Goal: Information Seeking & Learning: Check status

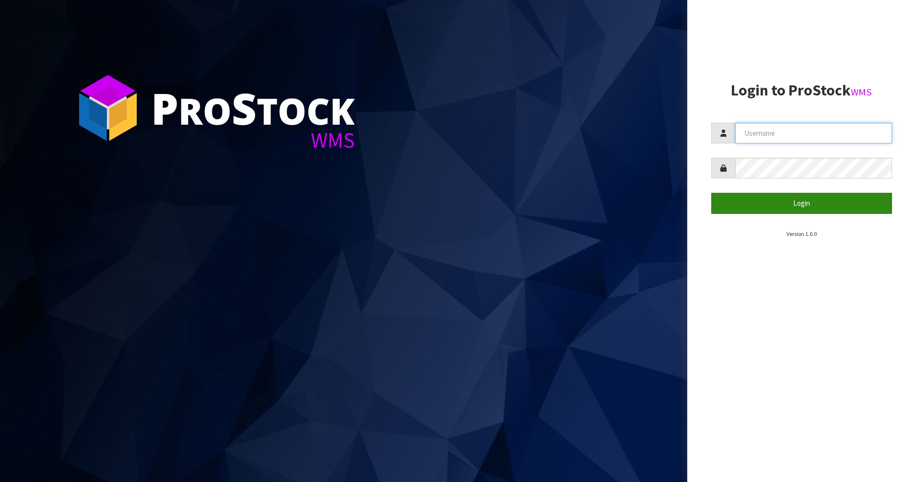
type input "PACIFICBIOLOGICS"
click at [786, 209] on button "Login" at bounding box center [801, 203] width 181 height 21
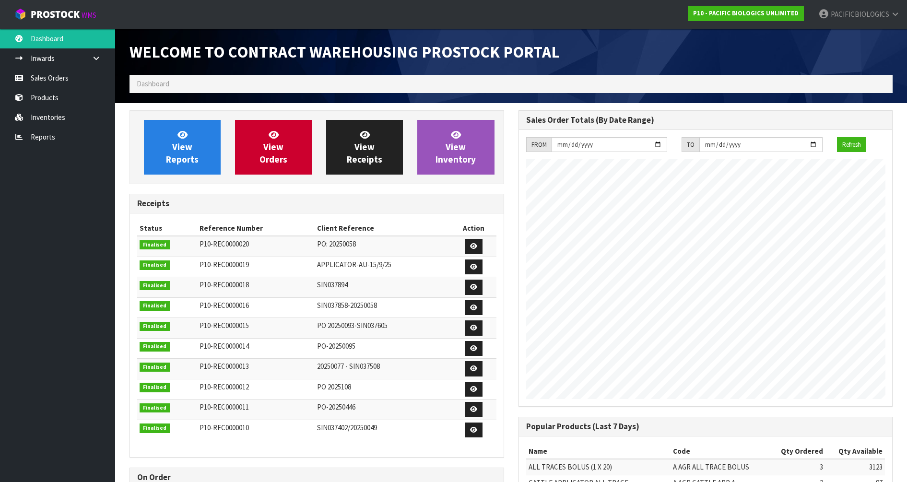
scroll to position [516, 388]
click at [265, 160] on span "View Orders" at bounding box center [273, 147] width 28 height 36
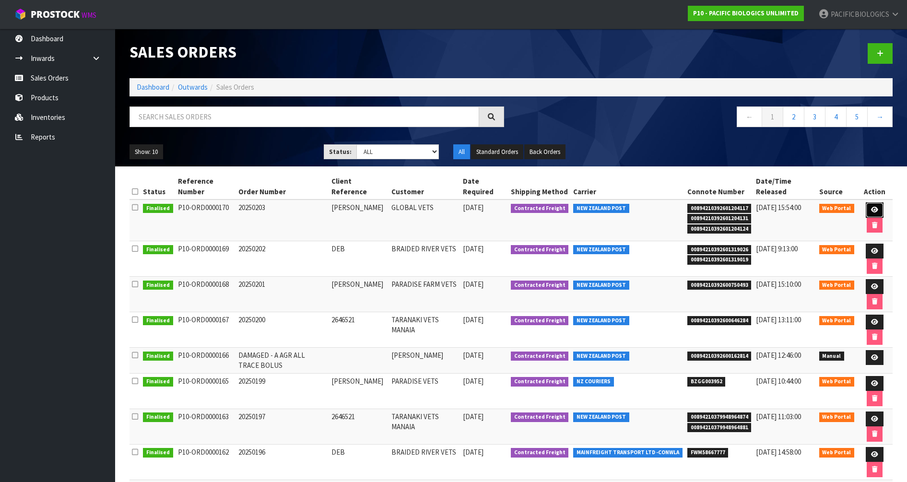
click at [871, 209] on icon at bounding box center [874, 210] width 7 height 6
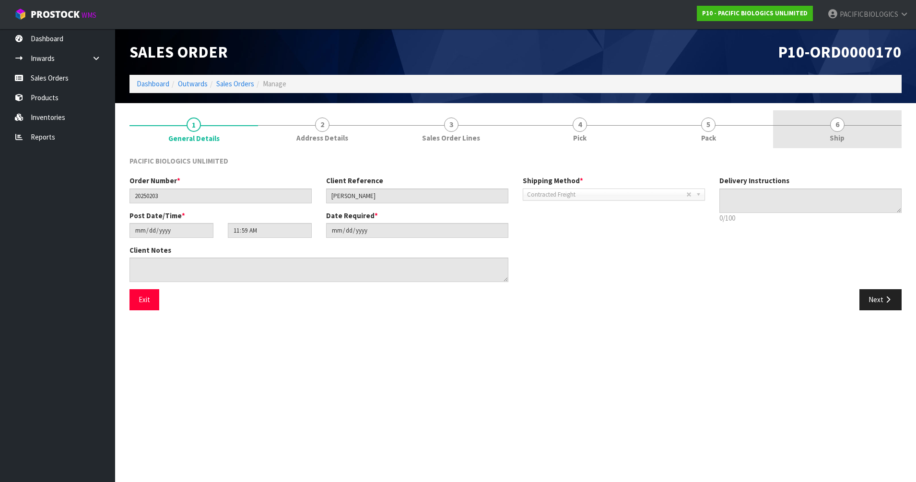
click at [834, 131] on span "6" at bounding box center [837, 124] width 14 height 14
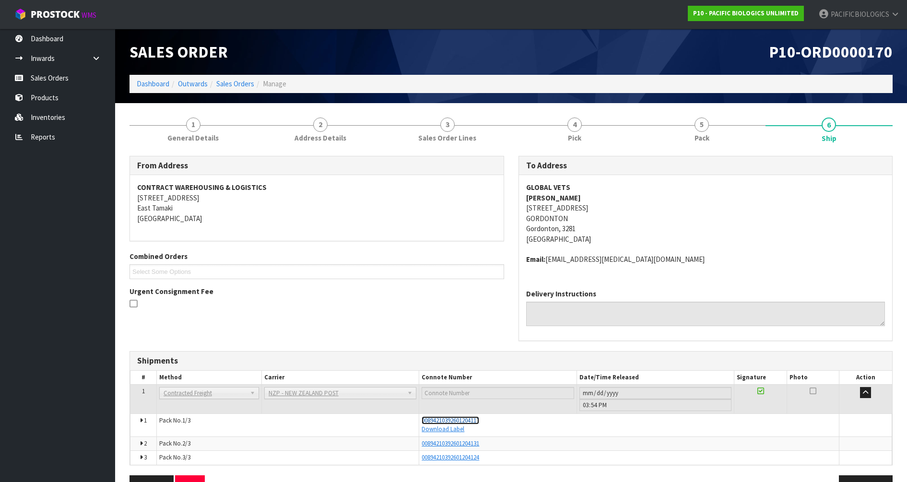
click at [463, 419] on span "00894210392601204117" at bounding box center [450, 420] width 58 height 8
click at [230, 82] on link "Sales Orders" at bounding box center [235, 83] width 38 height 9
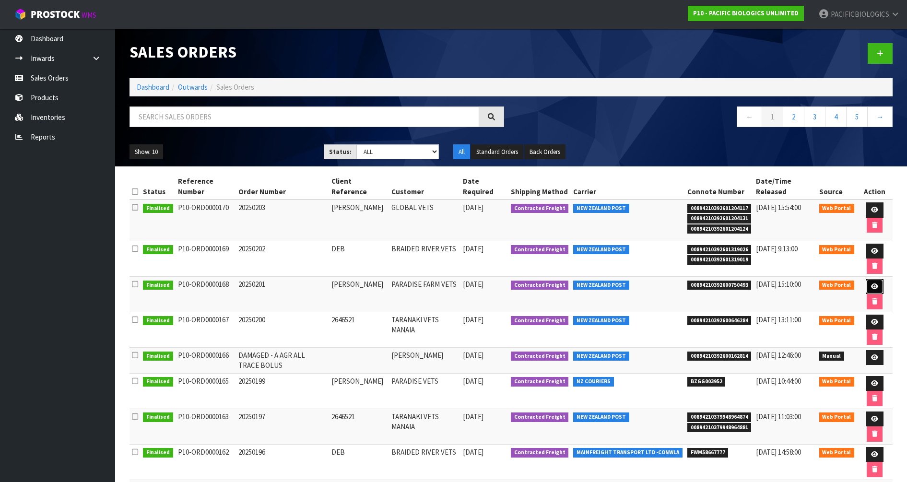
click at [871, 283] on icon at bounding box center [874, 286] width 7 height 6
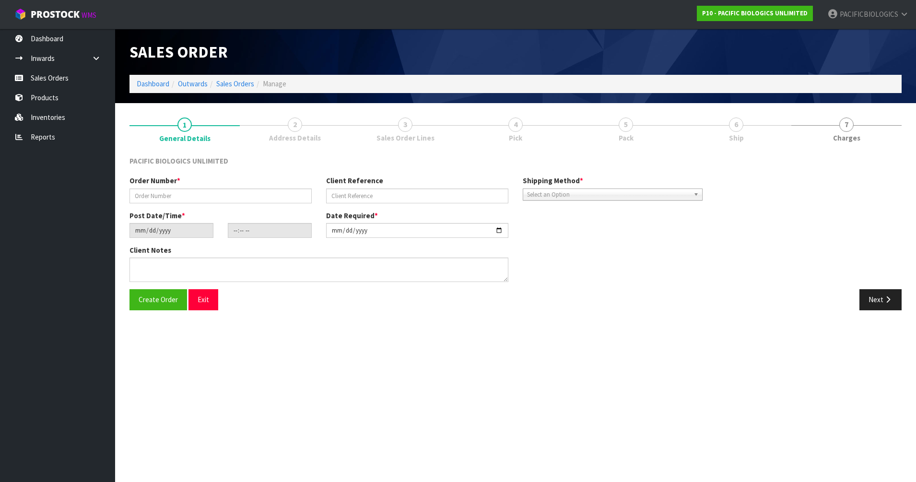
type input "20250201"
type input "[PERSON_NAME]"
type input "[DATE]"
type input "11:52:00.000"
type input "[DATE]"
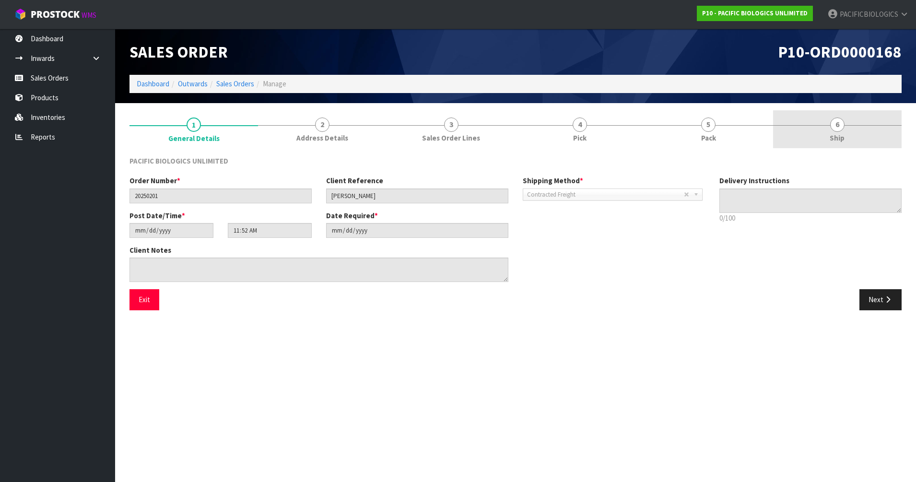
click at [839, 120] on span "6" at bounding box center [837, 124] width 14 height 14
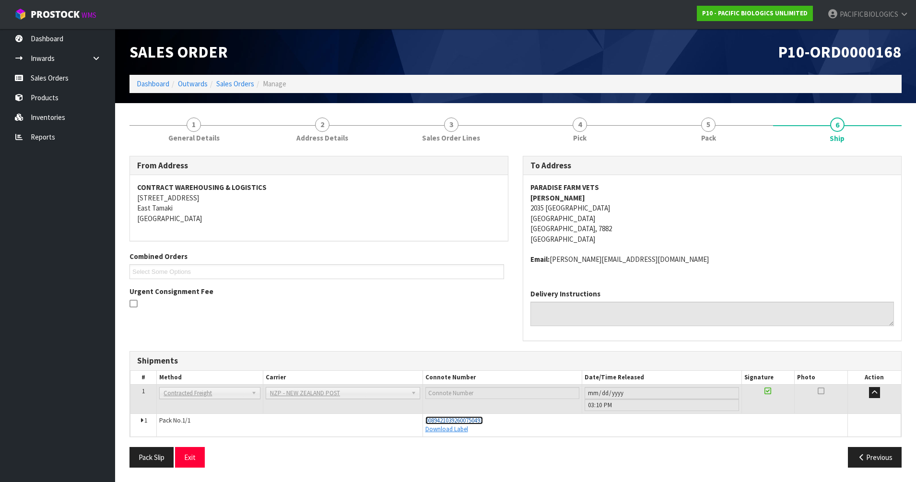
click at [478, 417] on span "00894210392600750493" at bounding box center [454, 420] width 58 height 8
click at [242, 84] on link "Sales Orders" at bounding box center [235, 83] width 38 height 9
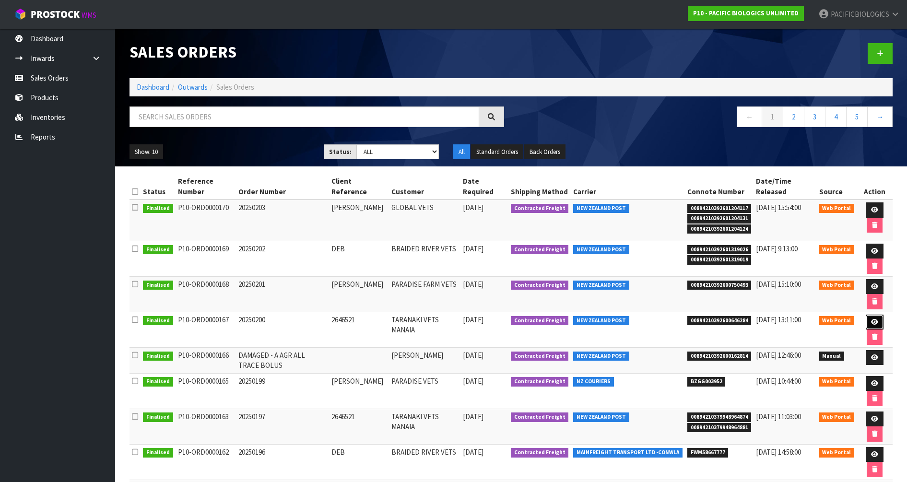
click at [871, 321] on icon at bounding box center [874, 322] width 7 height 6
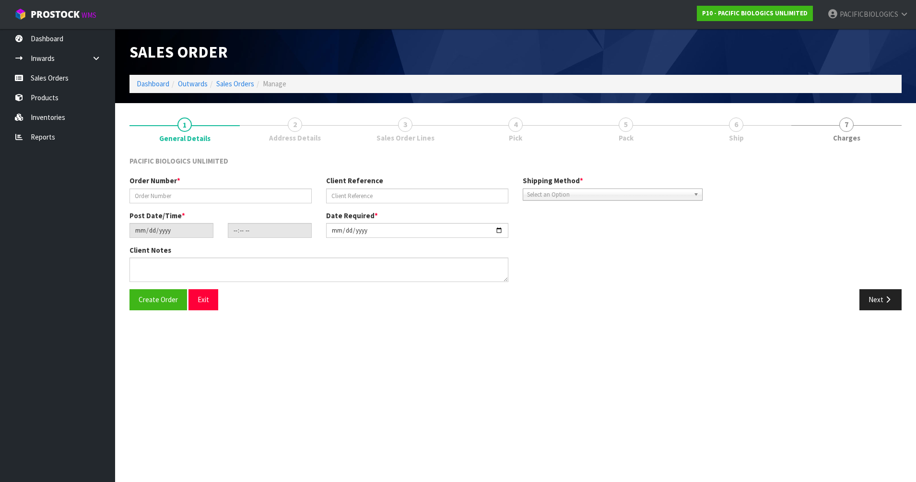
type input "20250200"
type input "2646521"
type input "[DATE]"
type input "17:31:00.000"
type input "[DATE]"
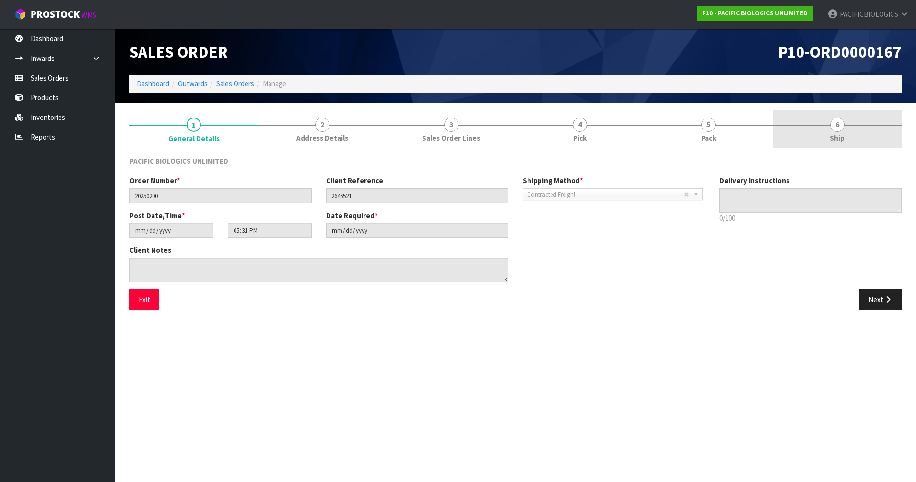
click at [840, 135] on span "Ship" at bounding box center [836, 138] width 15 height 10
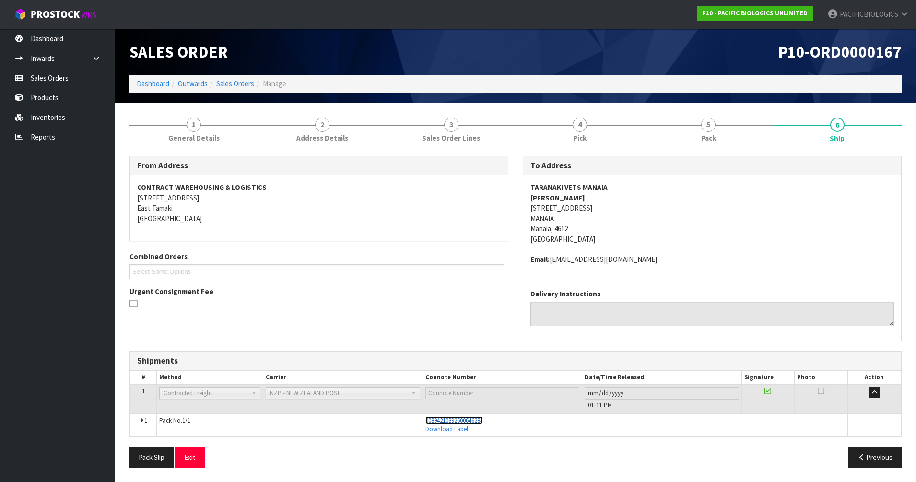
click at [448, 421] on span "00894210392600646284" at bounding box center [454, 420] width 58 height 8
click at [227, 80] on link "Sales Orders" at bounding box center [235, 83] width 38 height 9
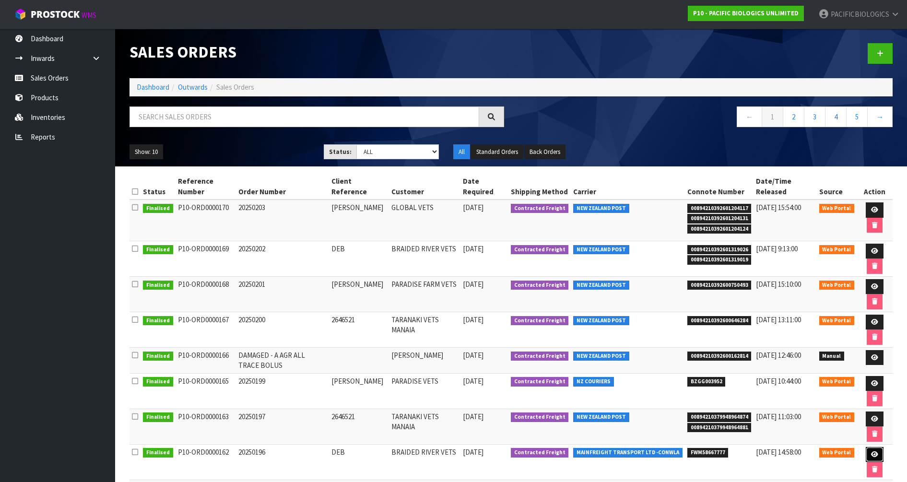
click at [871, 455] on icon at bounding box center [874, 454] width 7 height 6
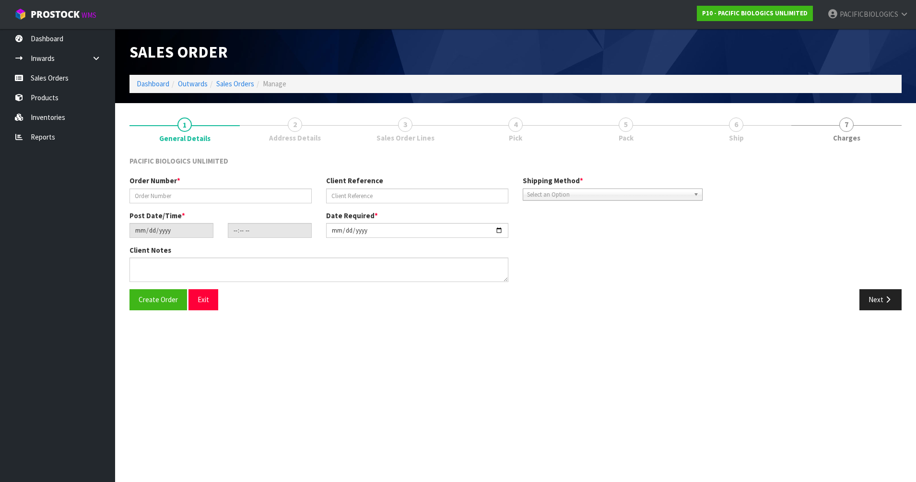
type input "20250196"
type input "DEB"
type input "[DATE]"
type input "16:46:00.000"
type input "[DATE]"
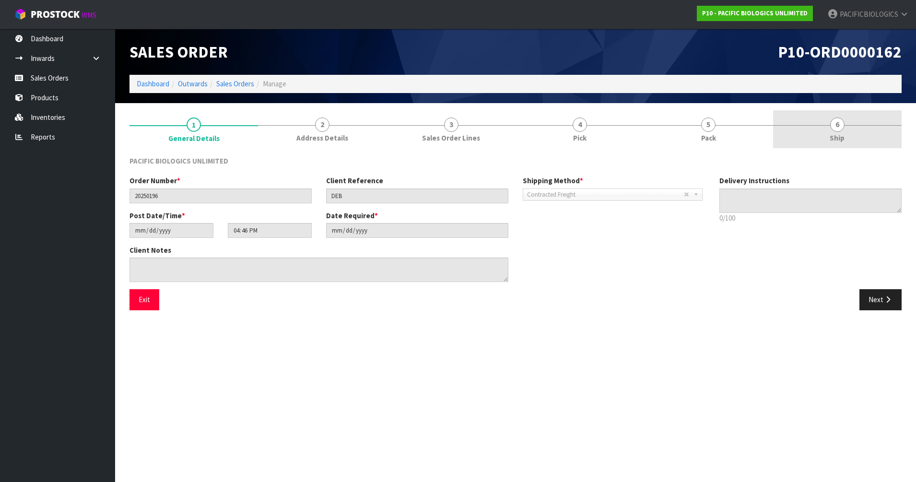
click at [831, 128] on span "6" at bounding box center [837, 124] width 14 height 14
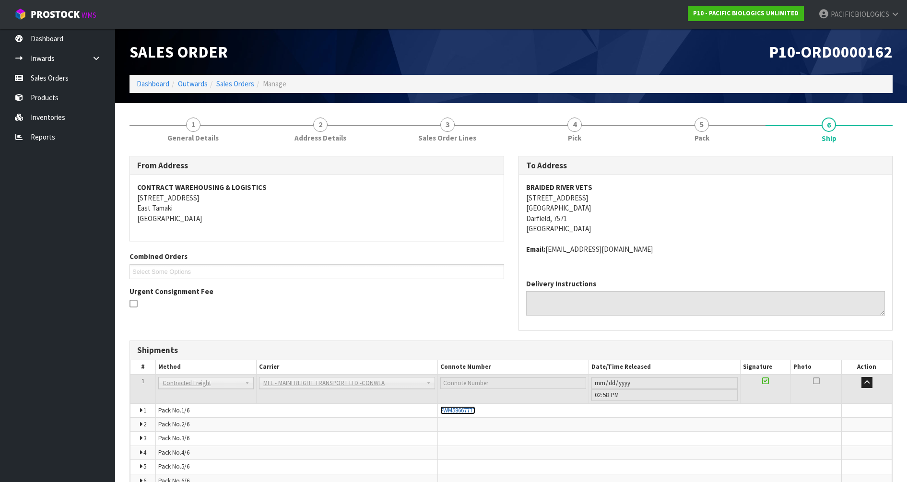
click at [464, 410] on span "FWM58667777" at bounding box center [457, 410] width 35 height 8
click at [243, 82] on link "Sales Orders" at bounding box center [235, 83] width 38 height 9
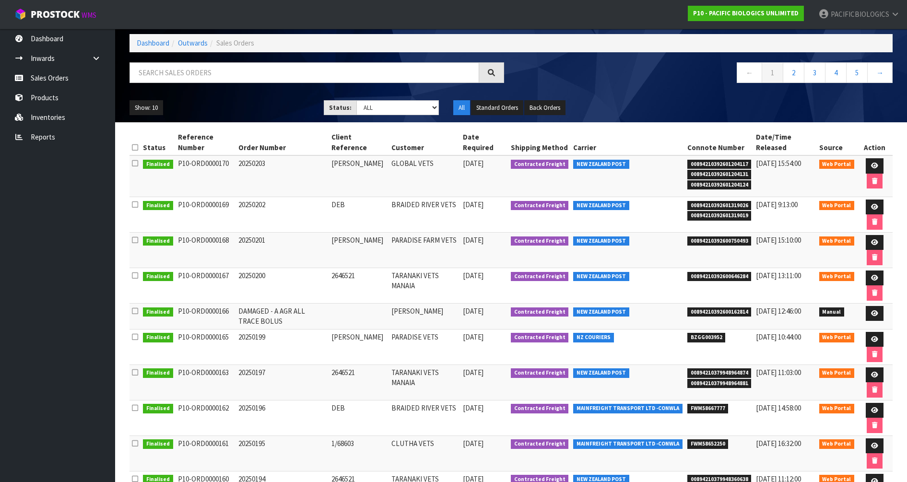
scroll to position [120, 0]
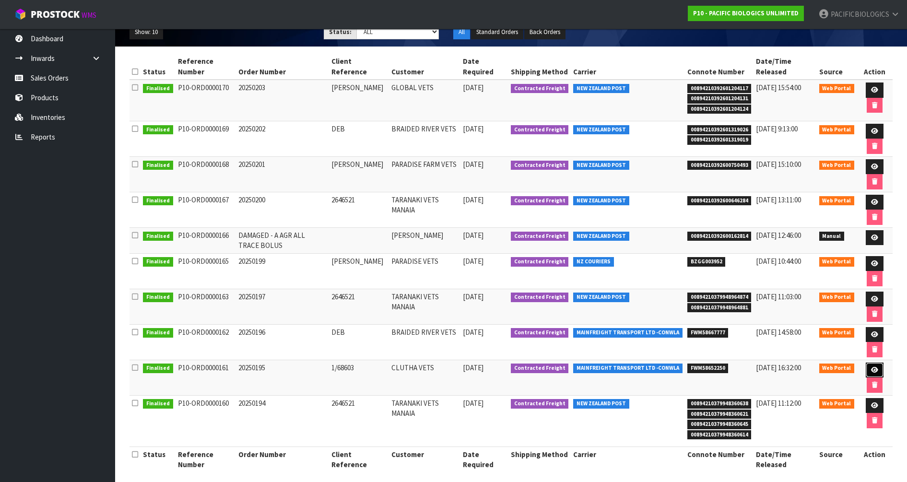
click at [874, 369] on icon at bounding box center [874, 370] width 7 height 6
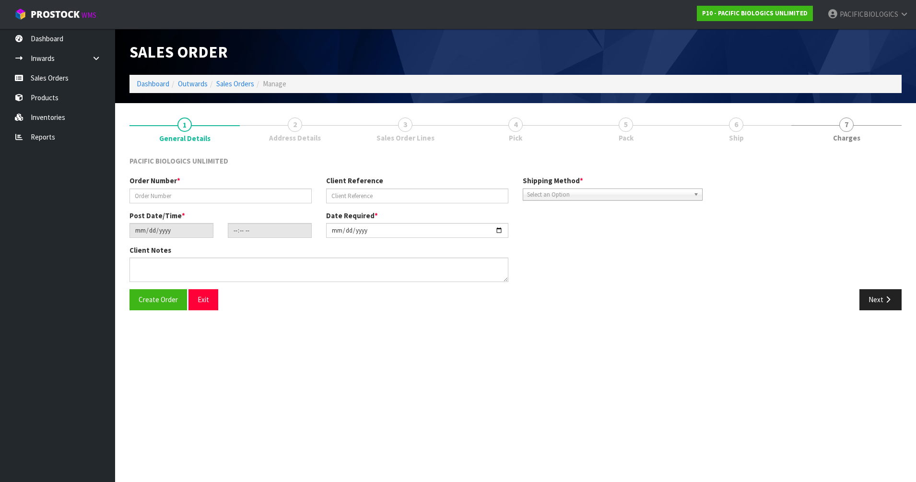
type input "20250195"
type input "1/68603"
type input "[DATE]"
type input "10:16:00.000"
type input "[DATE]"
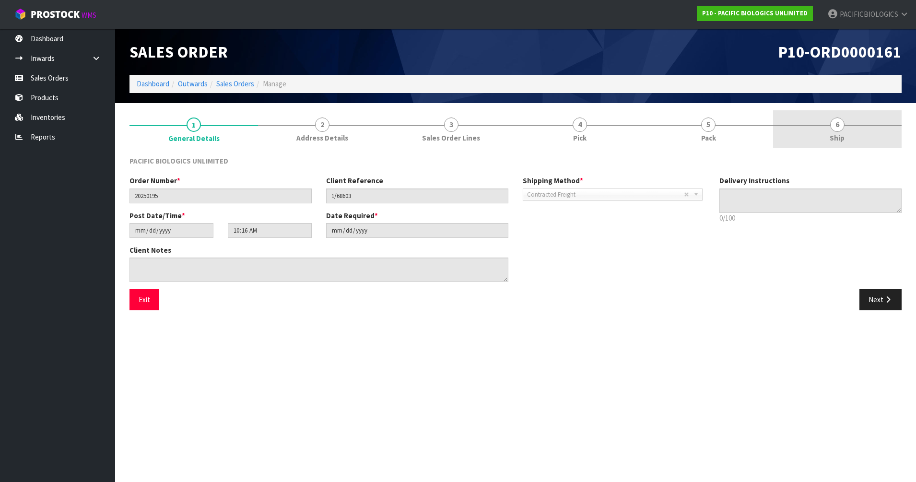
click at [828, 136] on link "6 Ship" at bounding box center [837, 129] width 128 height 38
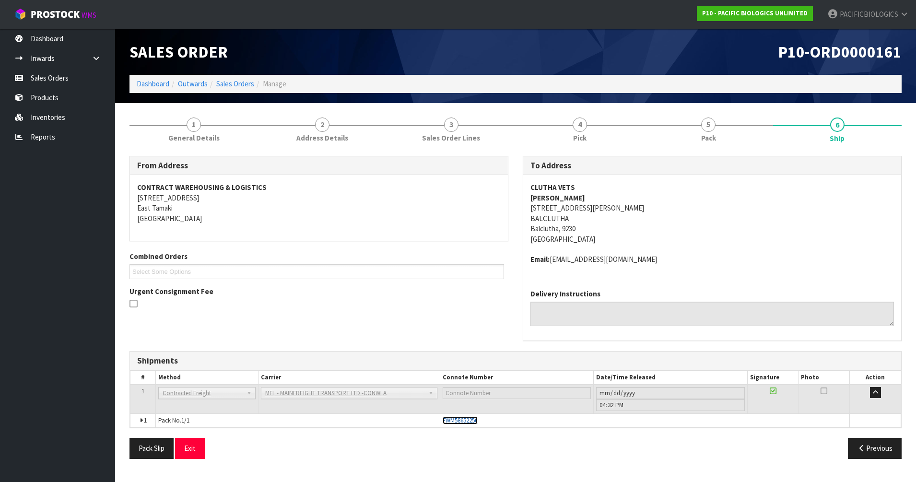
click at [455, 419] on span "FWM58652250" at bounding box center [460, 420] width 35 height 8
click at [244, 83] on link "Sales Orders" at bounding box center [235, 83] width 38 height 9
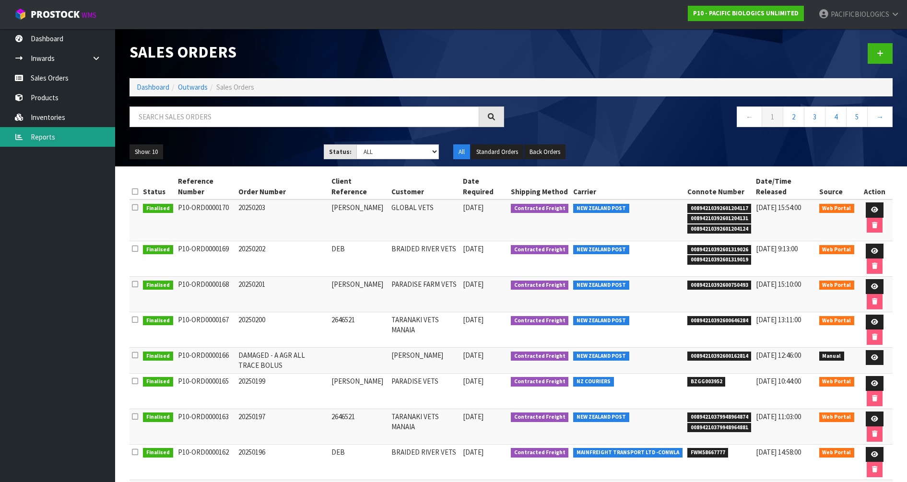
click at [48, 137] on link "Reports" at bounding box center [57, 137] width 115 height 20
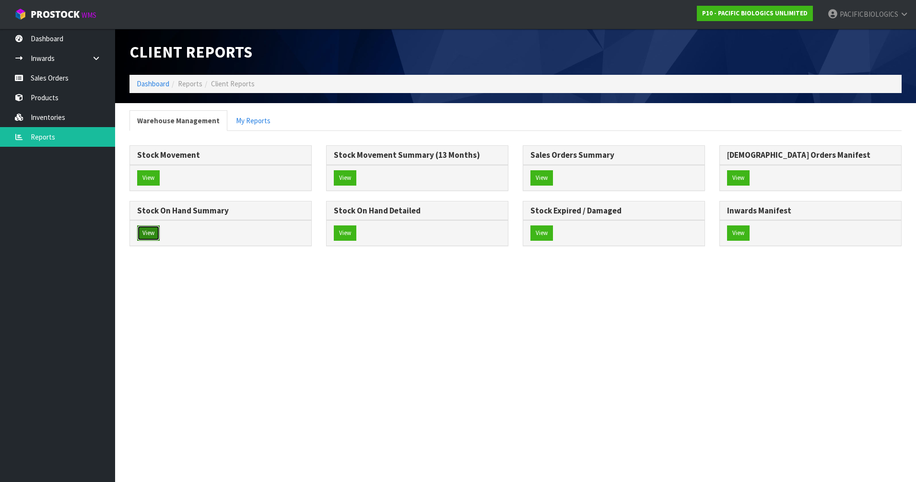
click at [147, 234] on button "View" at bounding box center [148, 232] width 23 height 15
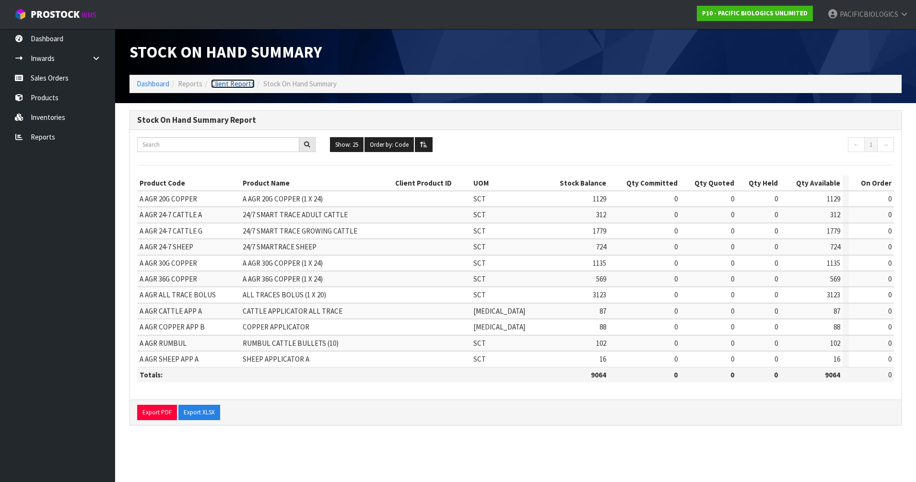
click at [231, 83] on link "Client Reports" at bounding box center [233, 83] width 44 height 9
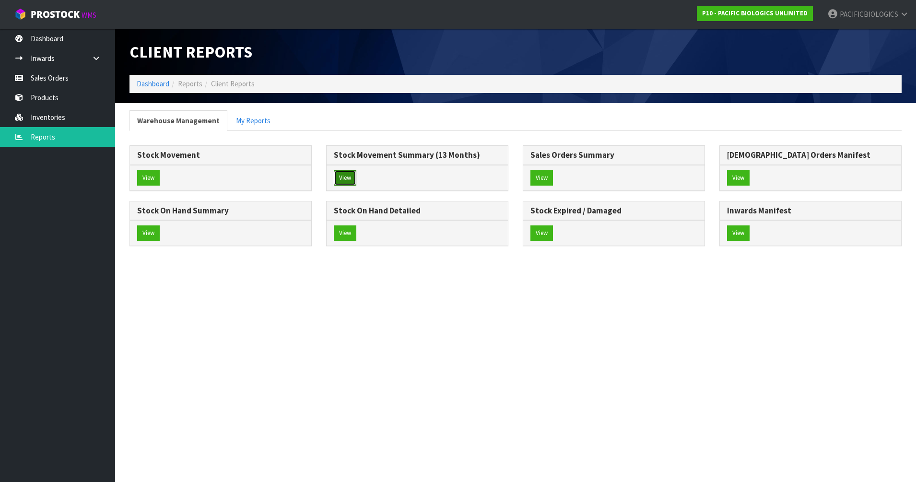
click at [339, 179] on button "View" at bounding box center [345, 177] width 23 height 15
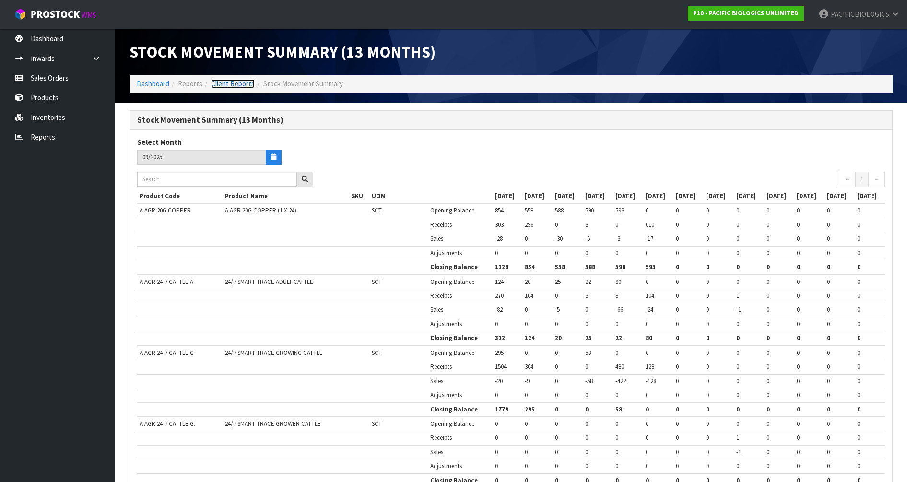
click at [232, 82] on link "Client Reports" at bounding box center [233, 83] width 44 height 9
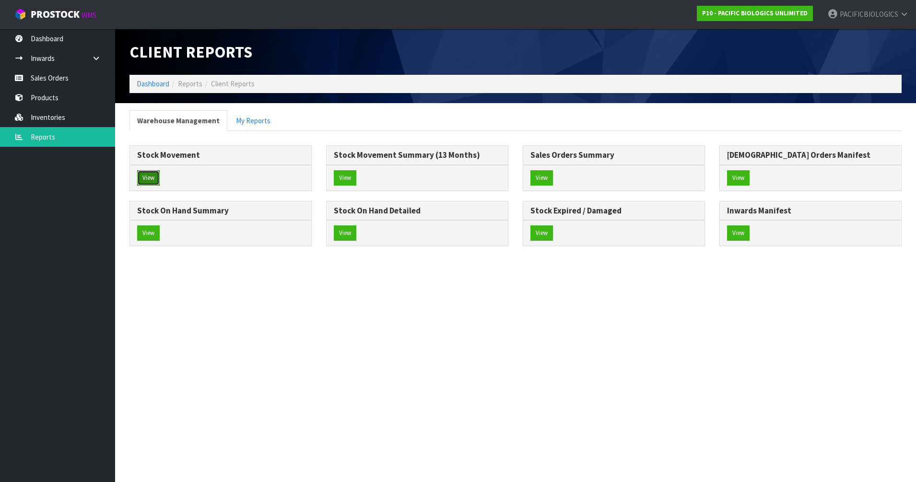
click at [151, 177] on button "View" at bounding box center [148, 177] width 23 height 15
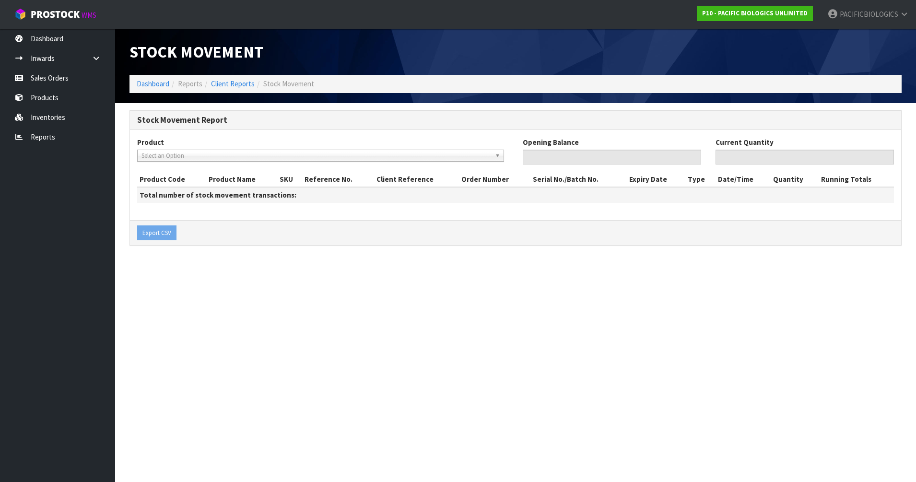
click at [499, 155] on b at bounding box center [499, 155] width 9 height 11
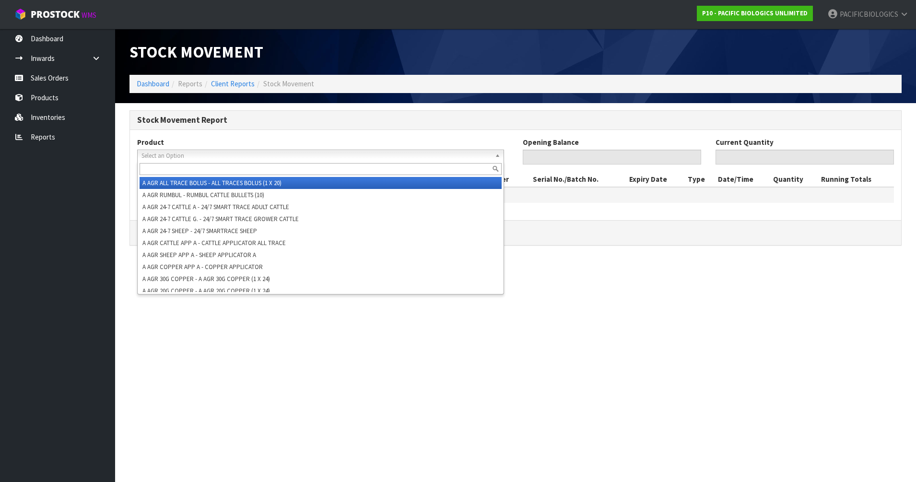
click at [386, 181] on li "A AGR ALL TRACE BOLUS - ALL TRACES BOLUS (1 X 20)" at bounding box center [321, 183] width 362 height 12
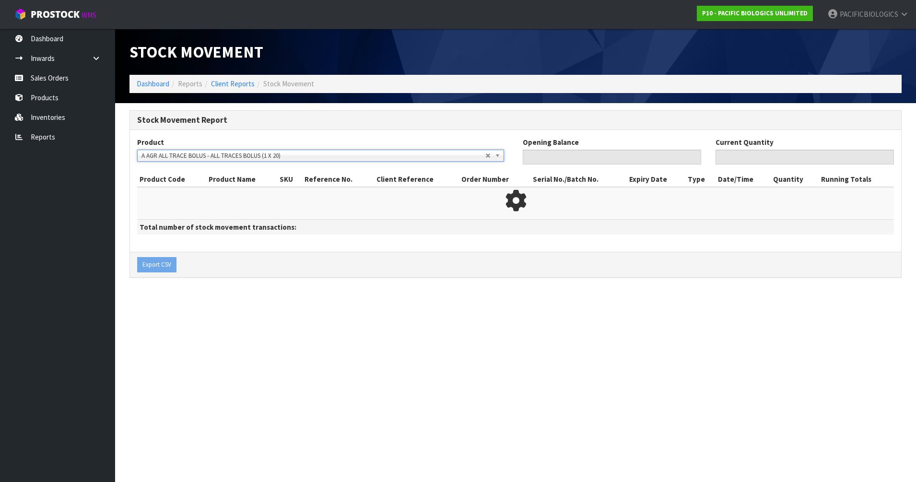
type input "0"
type input "3123"
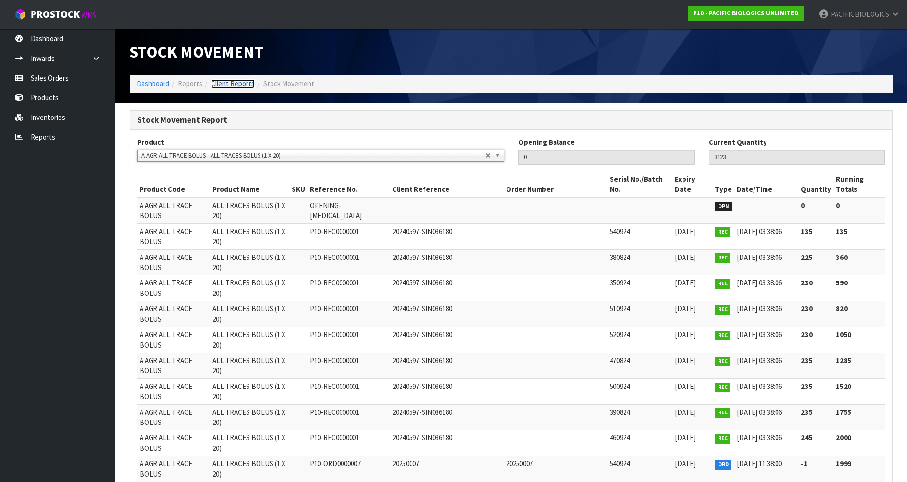
click at [235, 83] on link "Client Reports" at bounding box center [233, 83] width 44 height 9
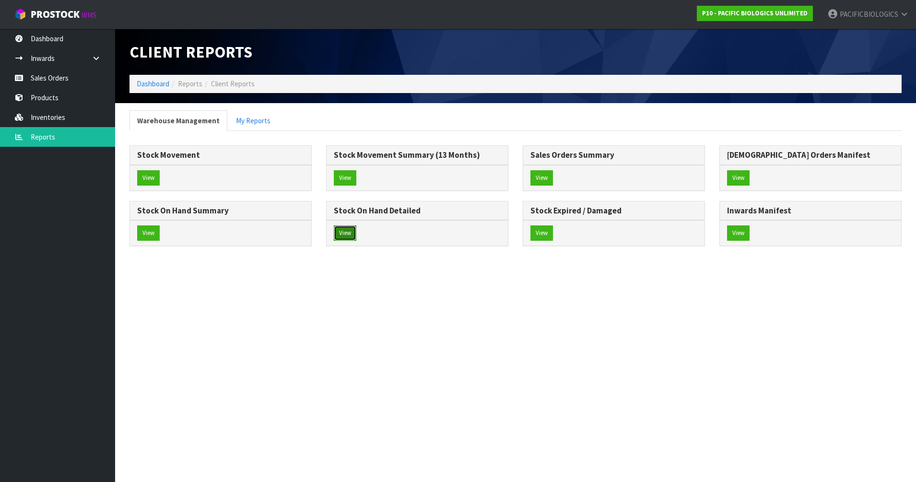
click at [347, 232] on button "View" at bounding box center [345, 232] width 23 height 15
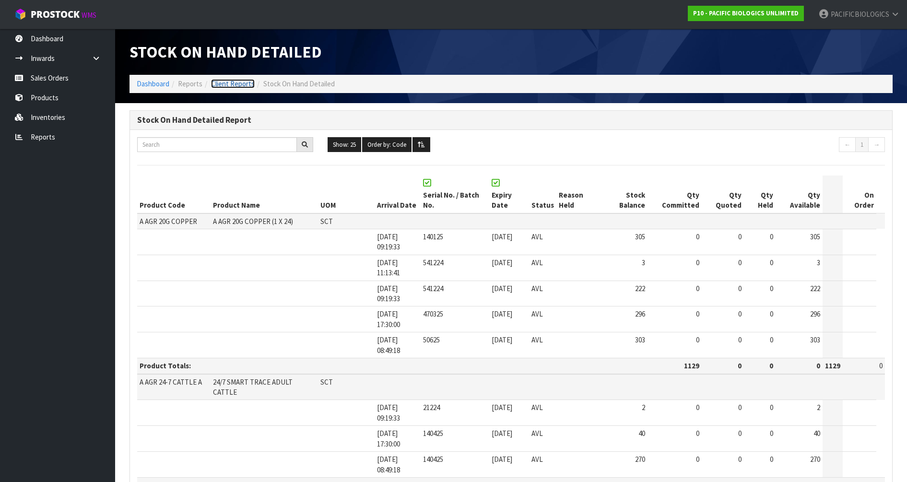
click at [236, 81] on link "Client Reports" at bounding box center [233, 83] width 44 height 9
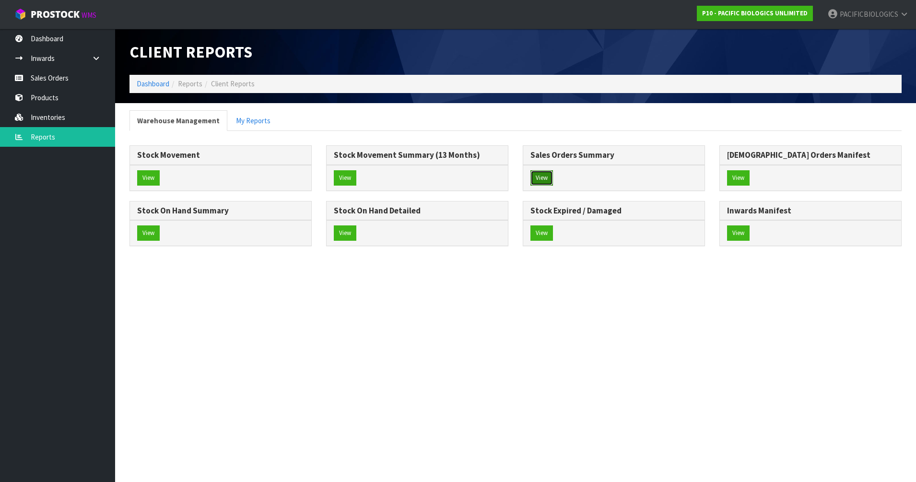
click at [543, 177] on button "View" at bounding box center [541, 177] width 23 height 15
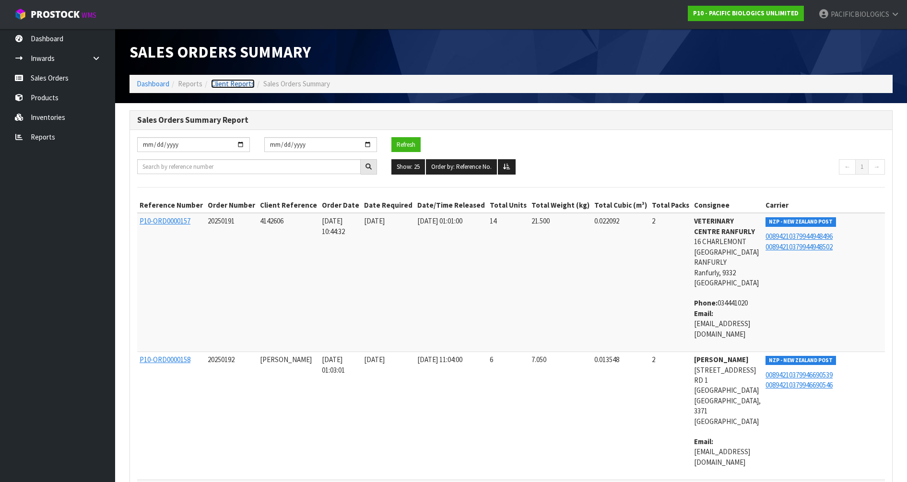
click at [233, 82] on link "Client Reports" at bounding box center [233, 83] width 44 height 9
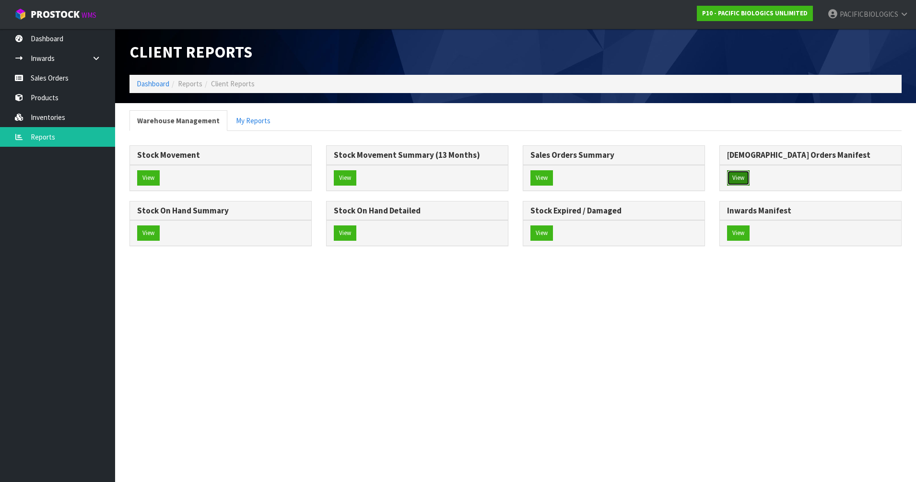
click at [739, 177] on button "View" at bounding box center [738, 177] width 23 height 15
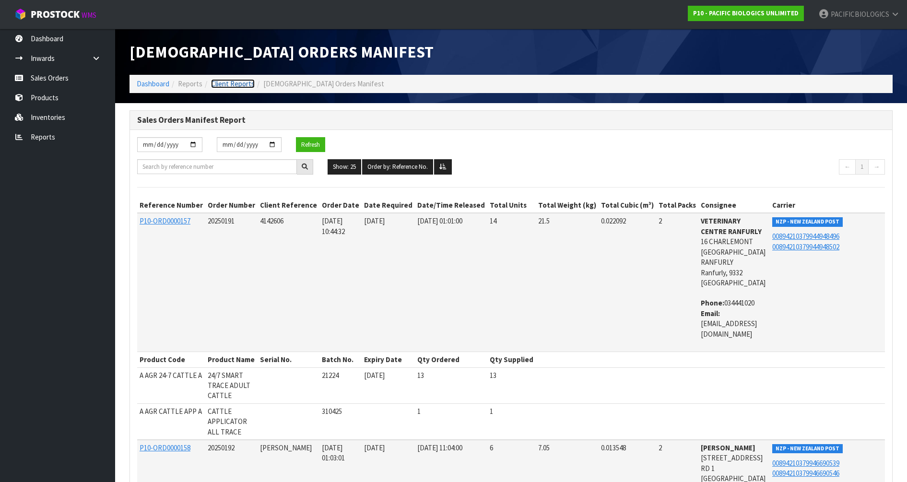
click at [234, 82] on link "Client Reports" at bounding box center [233, 83] width 44 height 9
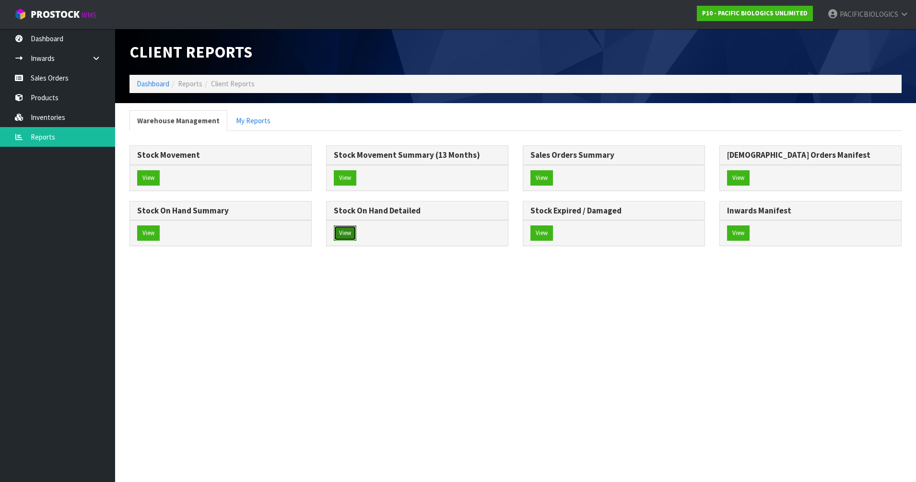
click at [351, 234] on button "View" at bounding box center [345, 232] width 23 height 15
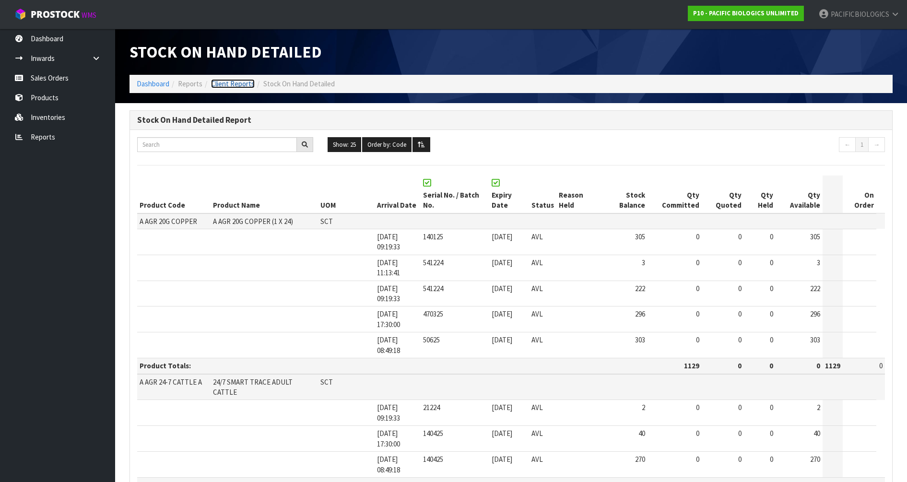
click at [233, 84] on link "Client Reports" at bounding box center [233, 83] width 44 height 9
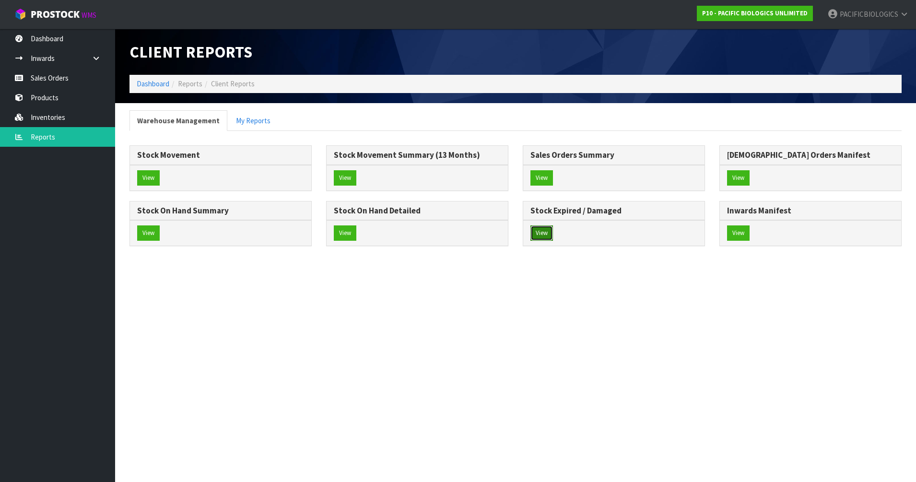
click at [545, 235] on button "View" at bounding box center [541, 232] width 23 height 15
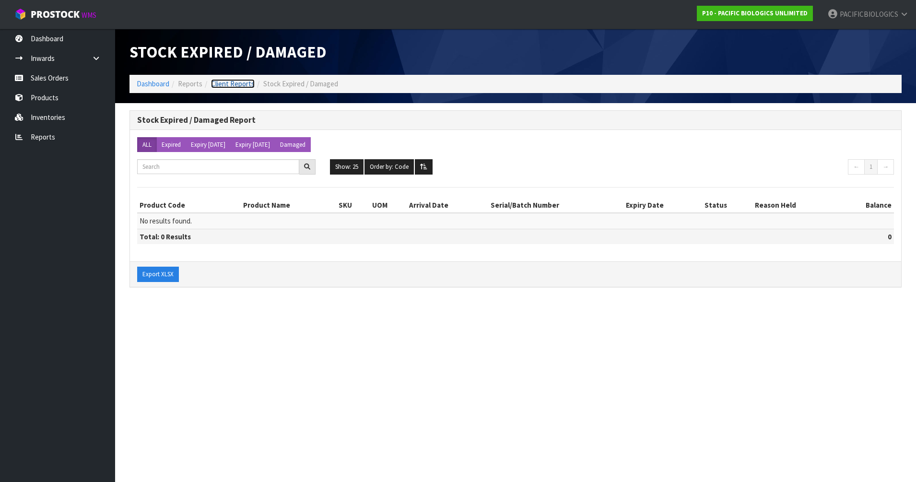
click at [221, 82] on link "Client Reports" at bounding box center [233, 83] width 44 height 9
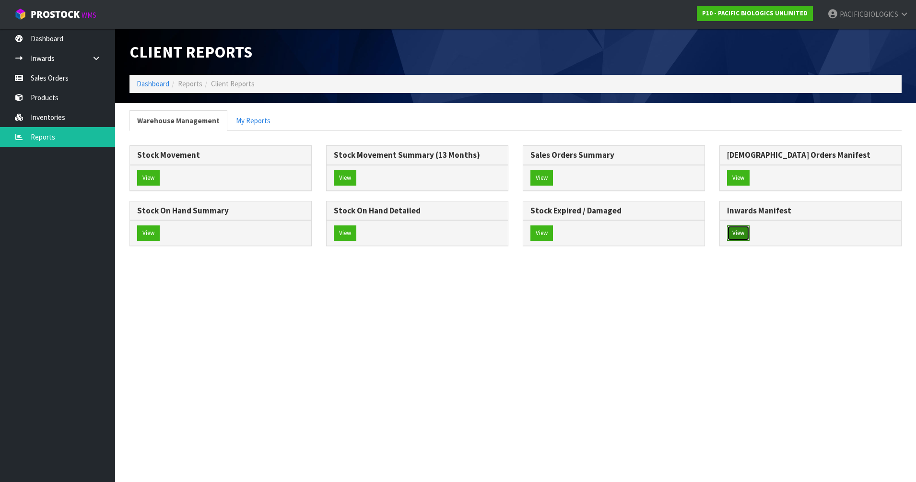
click at [735, 232] on button "View" at bounding box center [738, 232] width 23 height 15
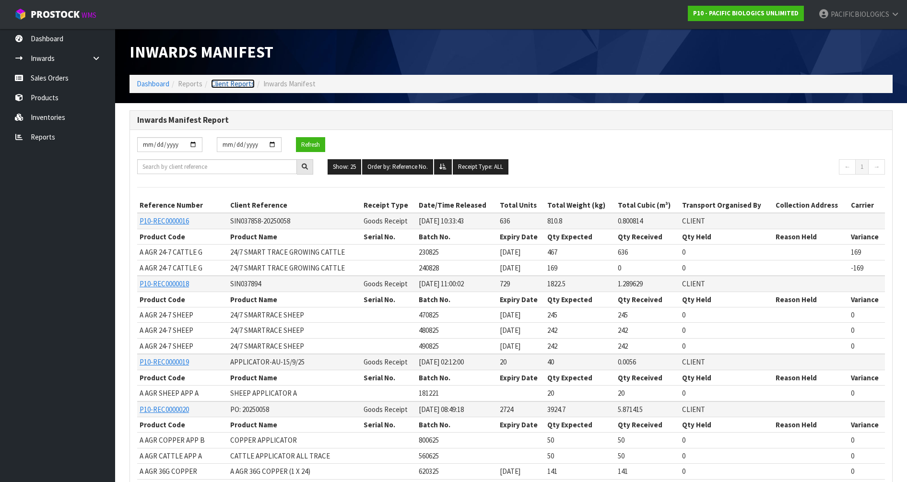
click at [219, 81] on link "Client Reports" at bounding box center [233, 83] width 44 height 9
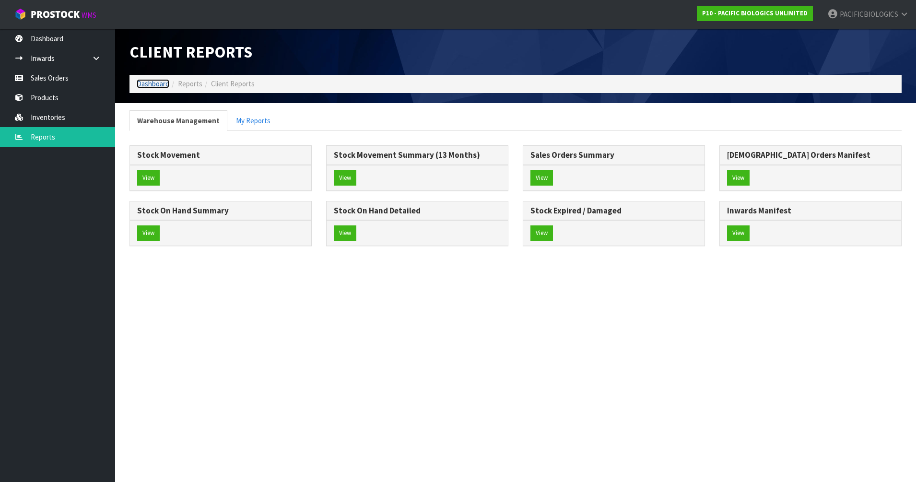
click at [152, 86] on link "Dashboard" at bounding box center [153, 83] width 33 height 9
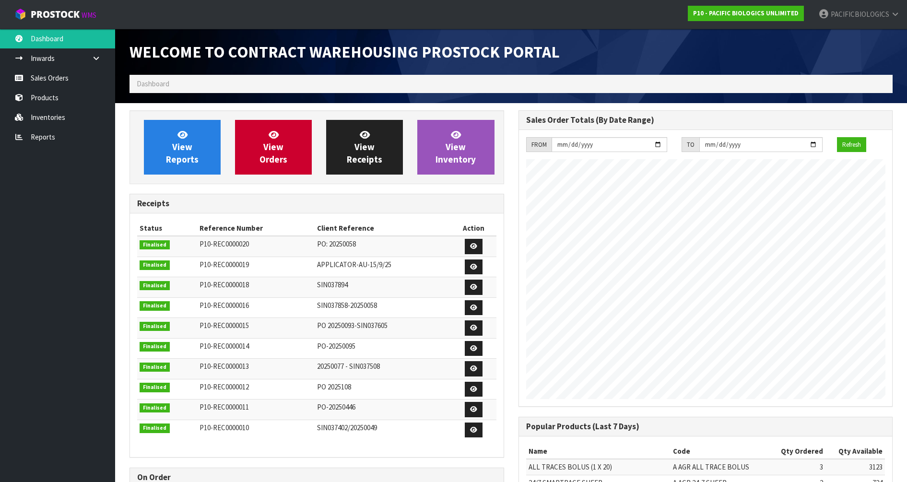
scroll to position [516, 388]
click at [286, 138] on link "View Orders" at bounding box center [273, 147] width 77 height 55
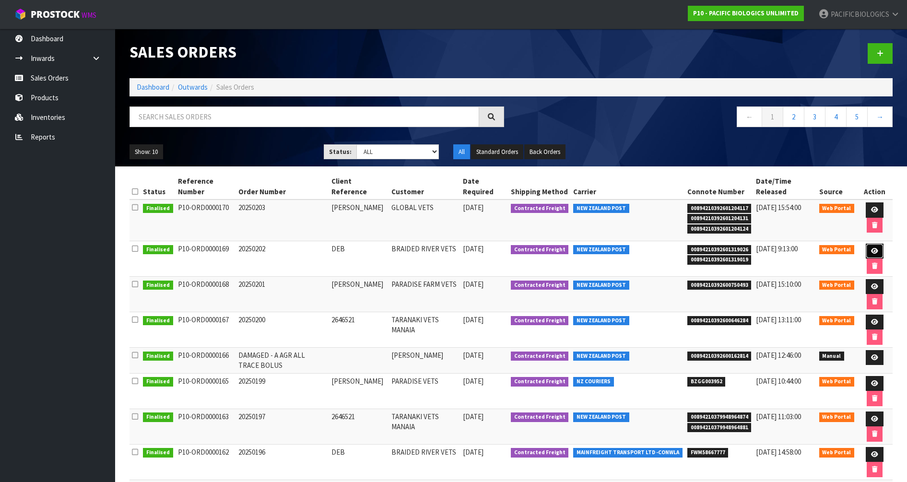
click at [871, 246] on link at bounding box center [874, 251] width 18 height 15
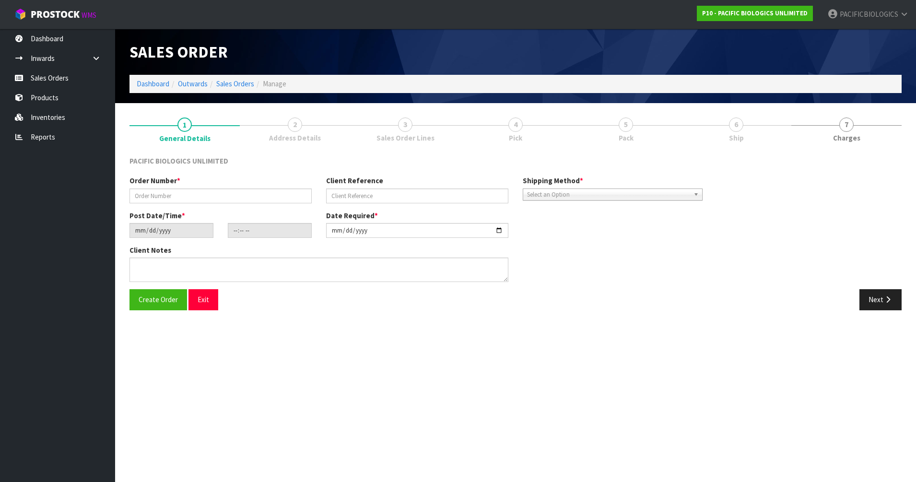
type input "20250202"
type input "DEB"
type input "[DATE]"
type input "10:50:00.000"
type input "[DATE]"
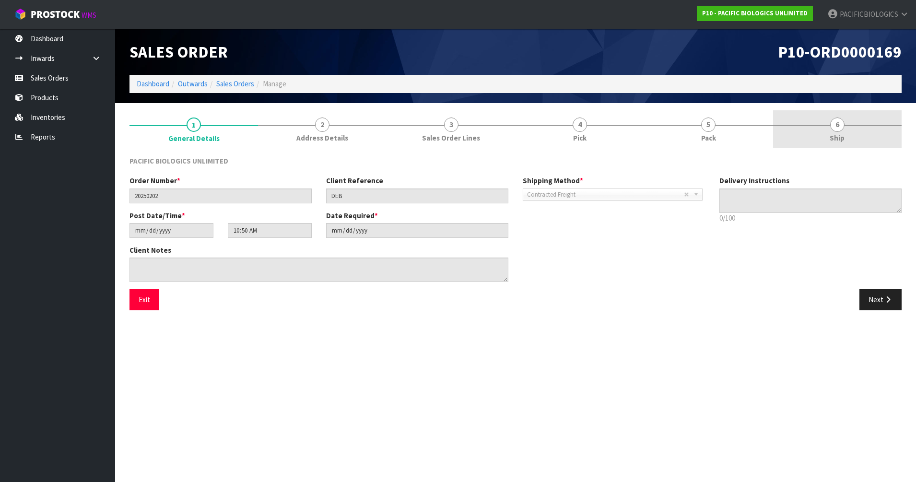
click at [829, 129] on link "6 Ship" at bounding box center [837, 129] width 128 height 38
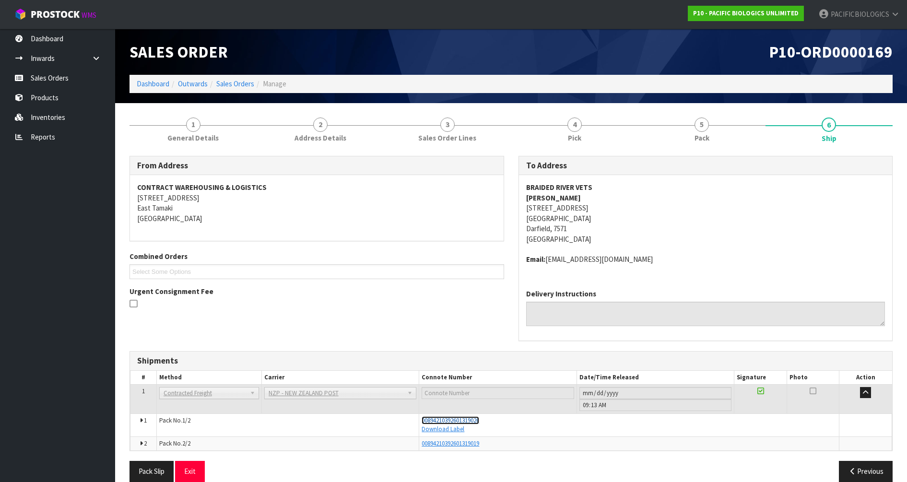
click at [441, 419] on span "00894210392601319026" at bounding box center [450, 420] width 58 height 8
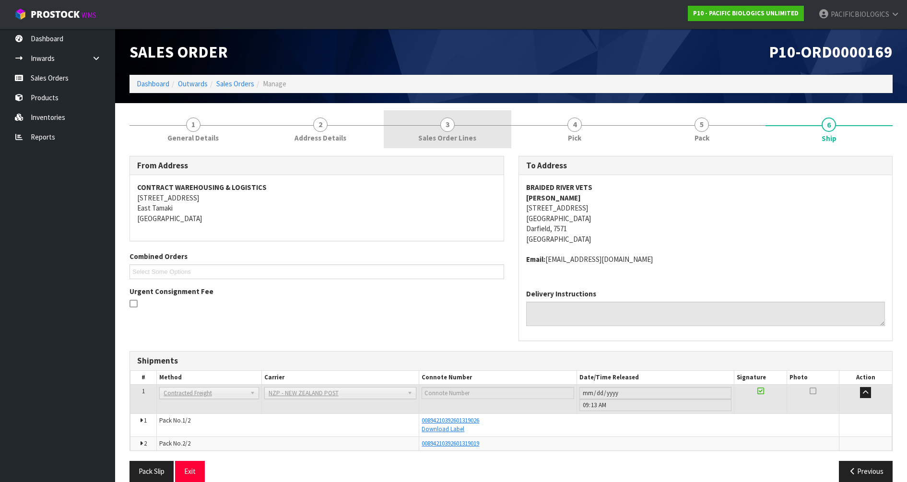
click at [467, 133] on span "Sales Order Lines" at bounding box center [447, 138] width 58 height 10
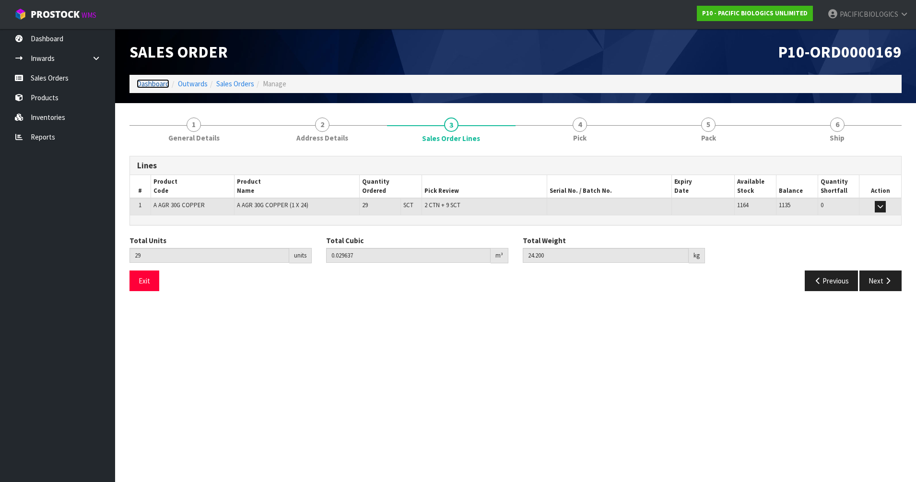
click at [163, 84] on link "Dashboard" at bounding box center [153, 83] width 33 height 9
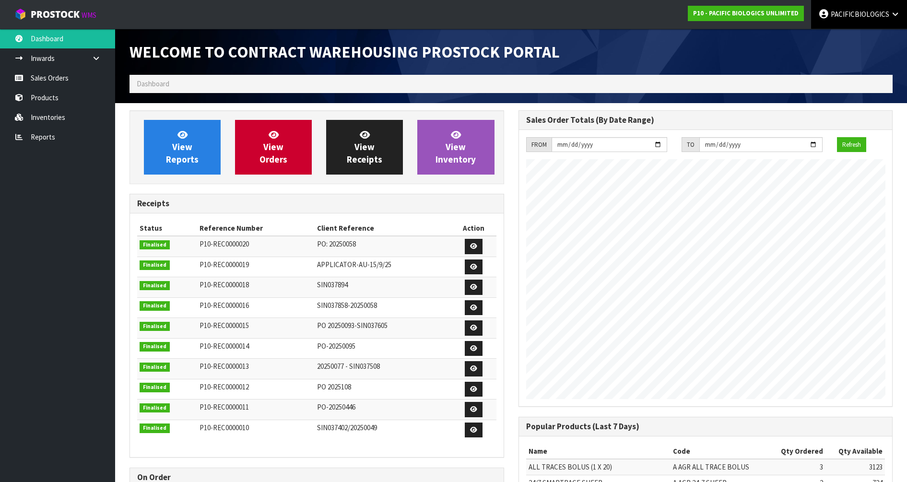
click at [861, 13] on span "PACIFICBIOLOGICS" at bounding box center [859, 14] width 58 height 9
click at [857, 38] on link "Logout" at bounding box center [868, 38] width 76 height 13
